Goal: Entertainment & Leisure: Consume media (video, audio)

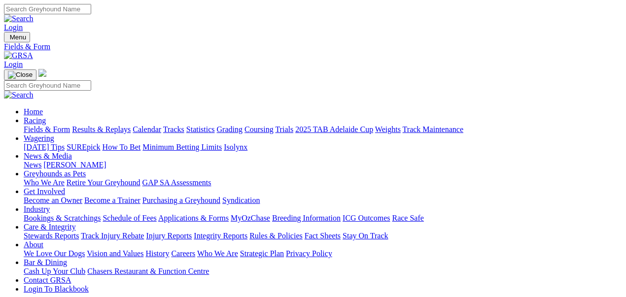
scroll to position [99, 0]
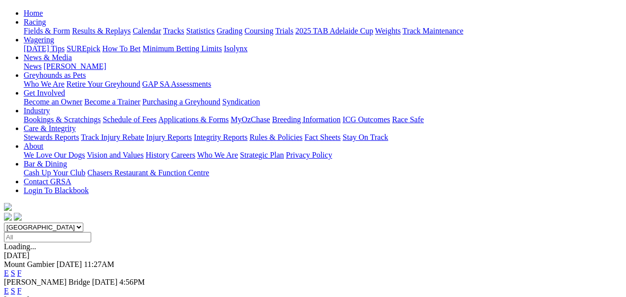
click at [83, 223] on select "[GEOGRAPHIC_DATA] [GEOGRAPHIC_DATA] [GEOGRAPHIC_DATA] [GEOGRAPHIC_DATA] [GEOGRA…" at bounding box center [43, 227] width 79 height 9
select select "WA"
click at [39, 223] on select "[GEOGRAPHIC_DATA] [GEOGRAPHIC_DATA] [GEOGRAPHIC_DATA] [GEOGRAPHIC_DATA] [GEOGRA…" at bounding box center [43, 227] width 79 height 9
click at [9, 269] on link "E" at bounding box center [6, 273] width 5 height 8
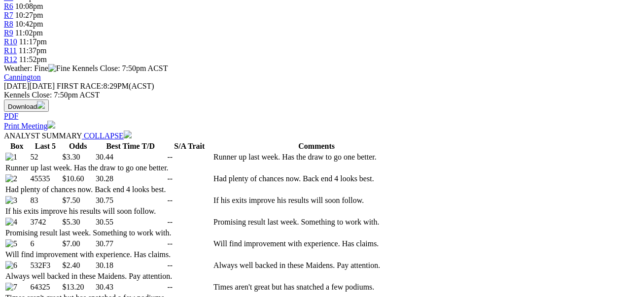
scroll to position [394, 0]
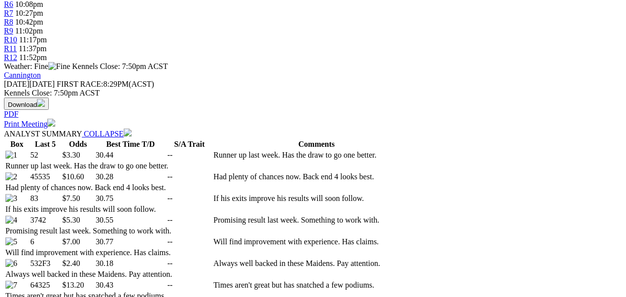
drag, startPoint x: 592, startPoint y: 162, endPoint x: 585, endPoint y: 167, distance: 8.5
select select "20"
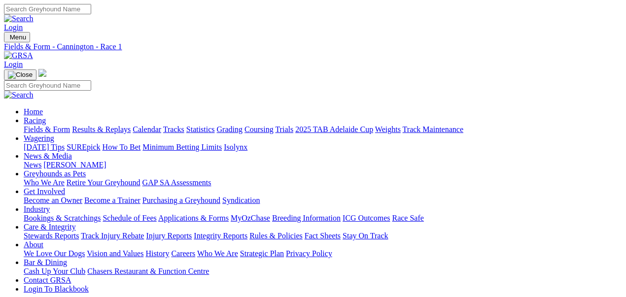
scroll to position [361, 0]
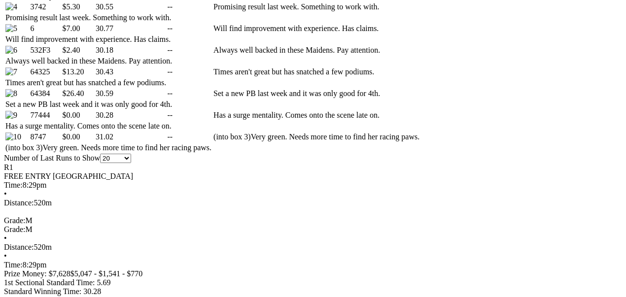
scroll to position [624, 0]
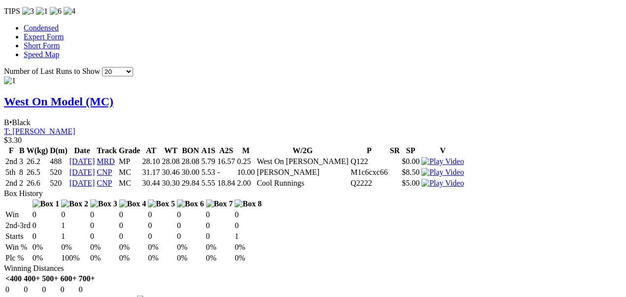
scroll to position [1051, 0]
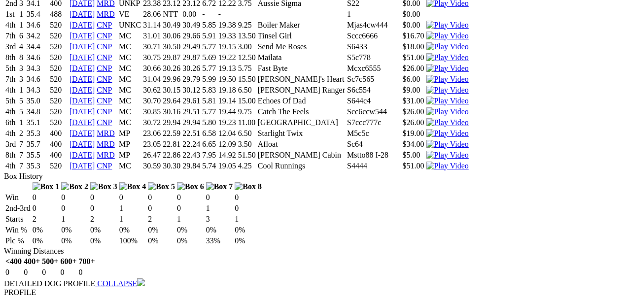
scroll to position [4909, 0]
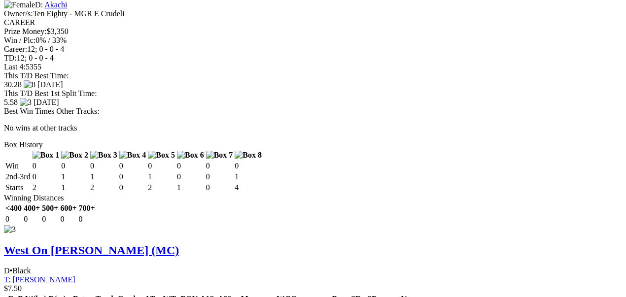
scroll to position [1860, 0]
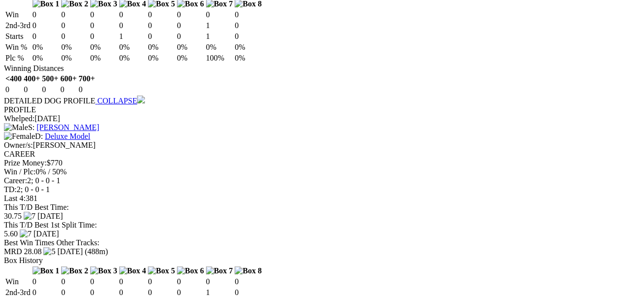
scroll to position [2254, 0]
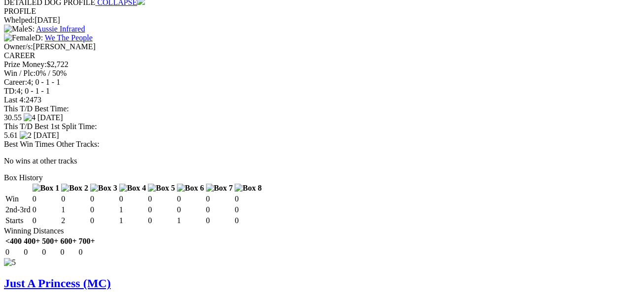
scroll to position [2780, 0]
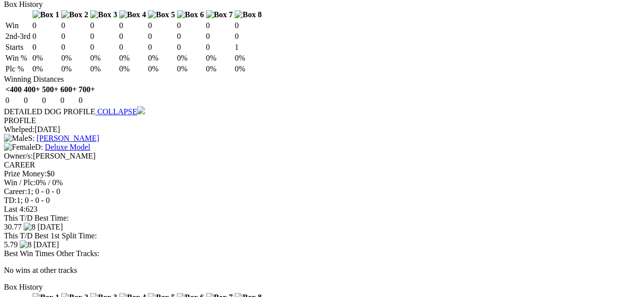
scroll to position [3306, 0]
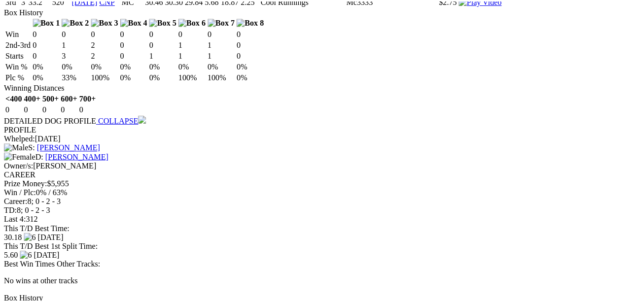
scroll to position [3832, 0]
